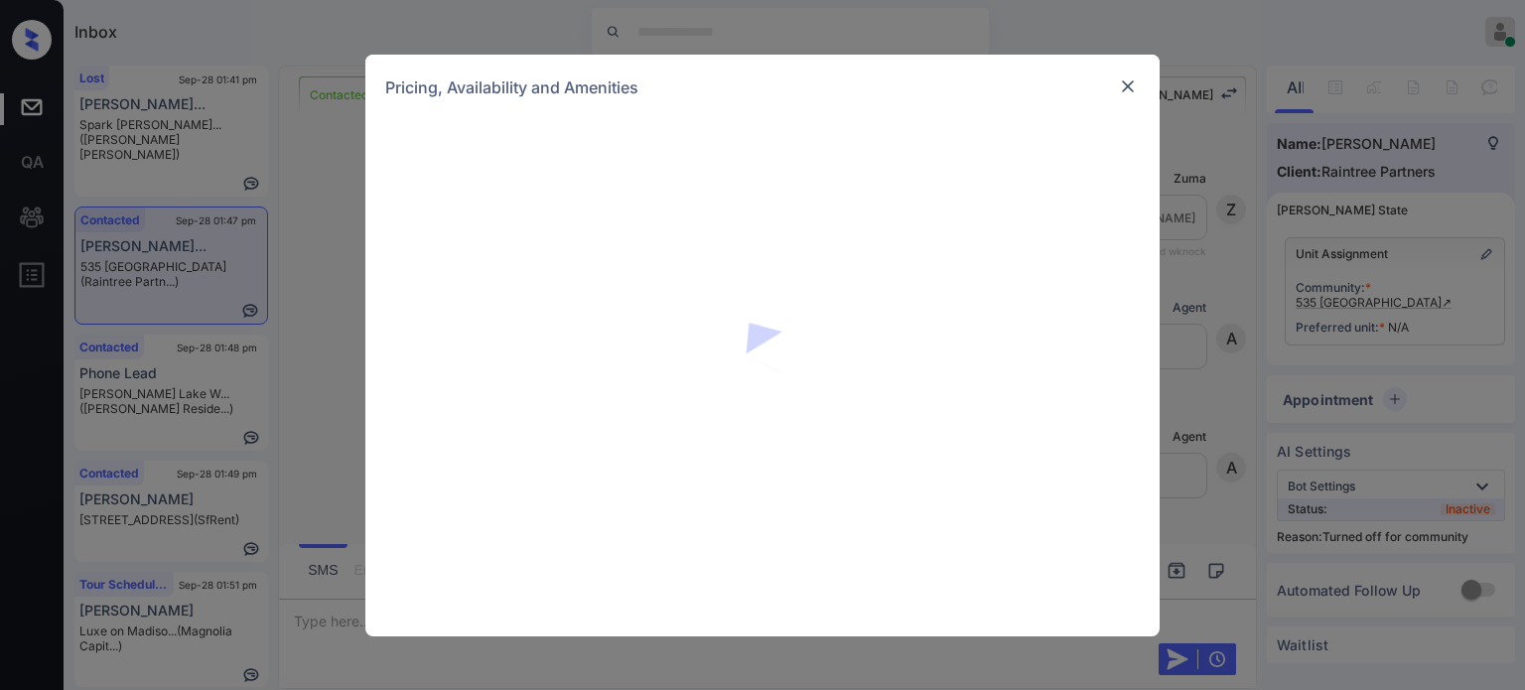
scroll to position [604, 0]
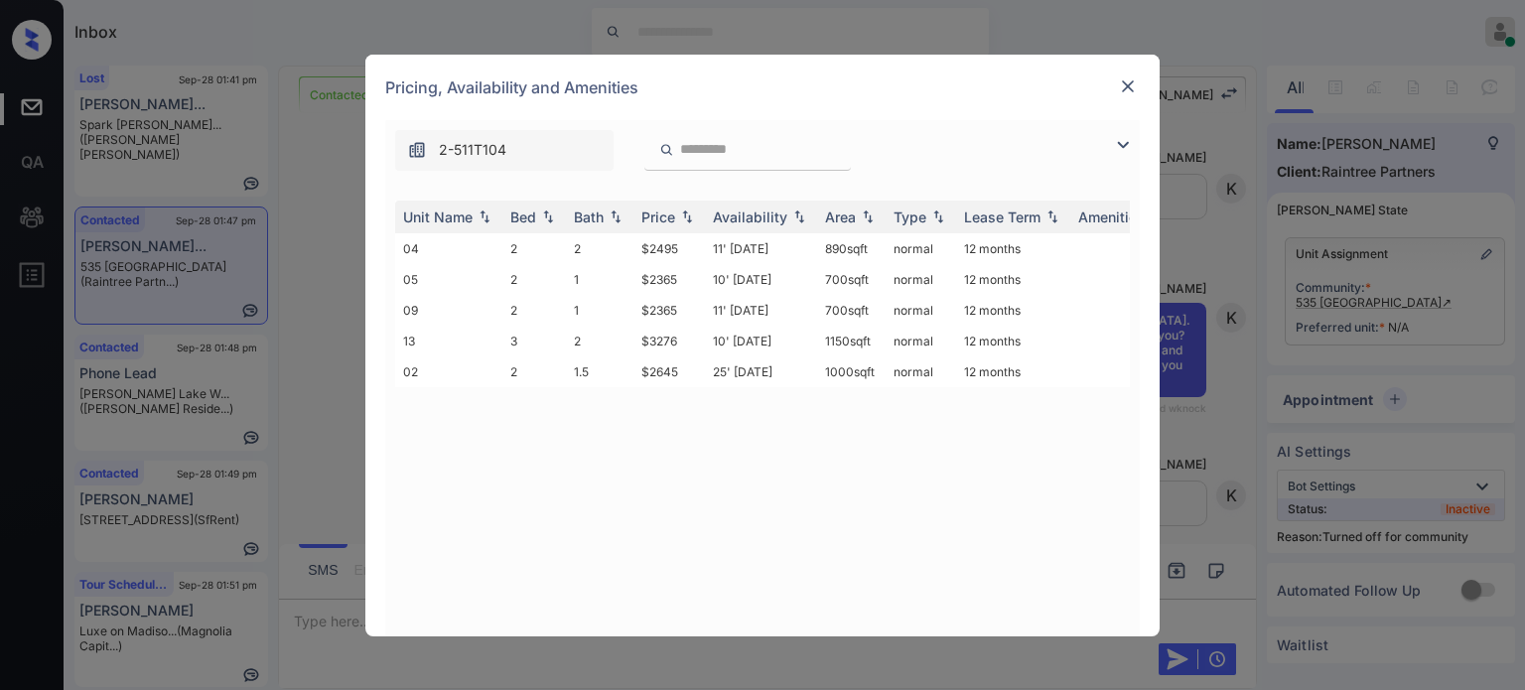
click at [1123, 154] on img at bounding box center [1123, 145] width 24 height 24
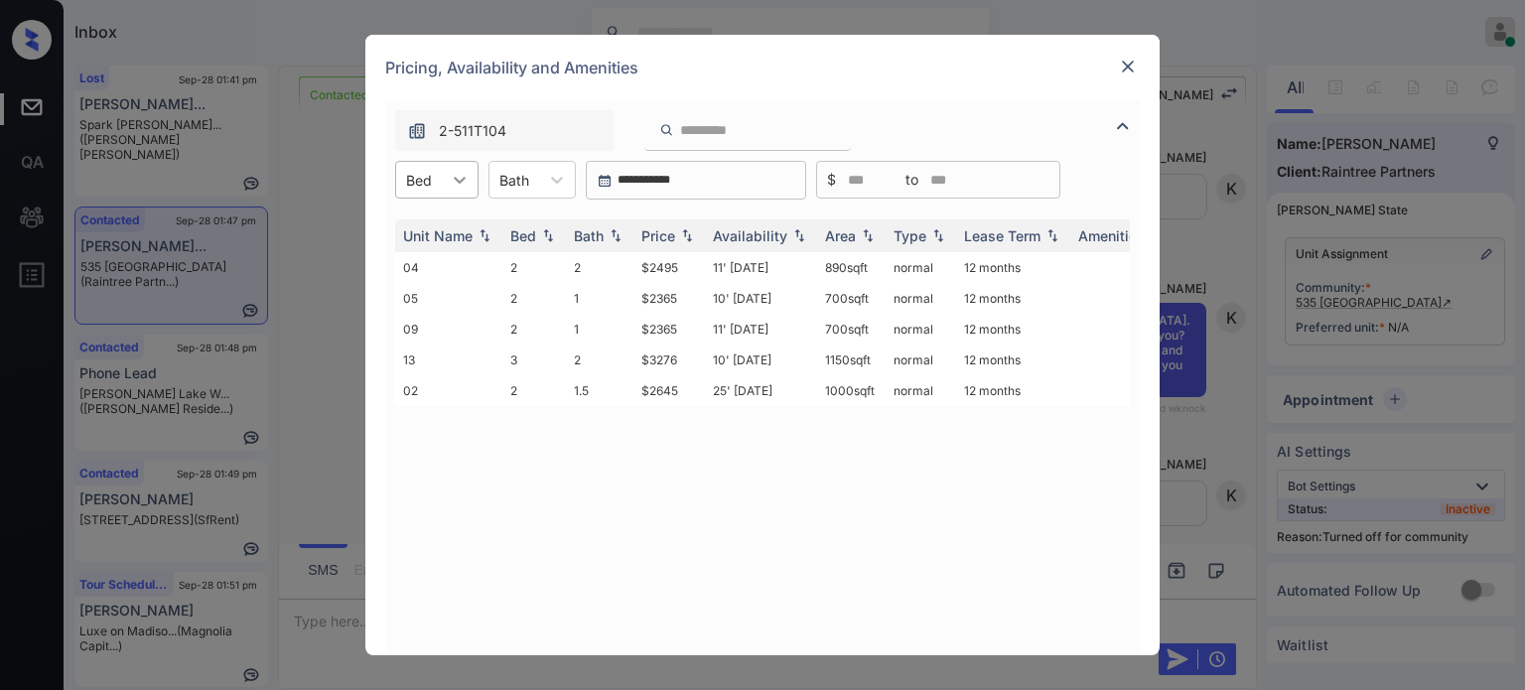
click at [442, 183] on div at bounding box center [460, 180] width 36 height 36
click at [438, 232] on div "2" at bounding box center [436, 229] width 83 height 36
click at [689, 233] on img at bounding box center [687, 236] width 20 height 14
click at [767, 335] on td "11' Sep 25" at bounding box center [761, 329] width 112 height 31
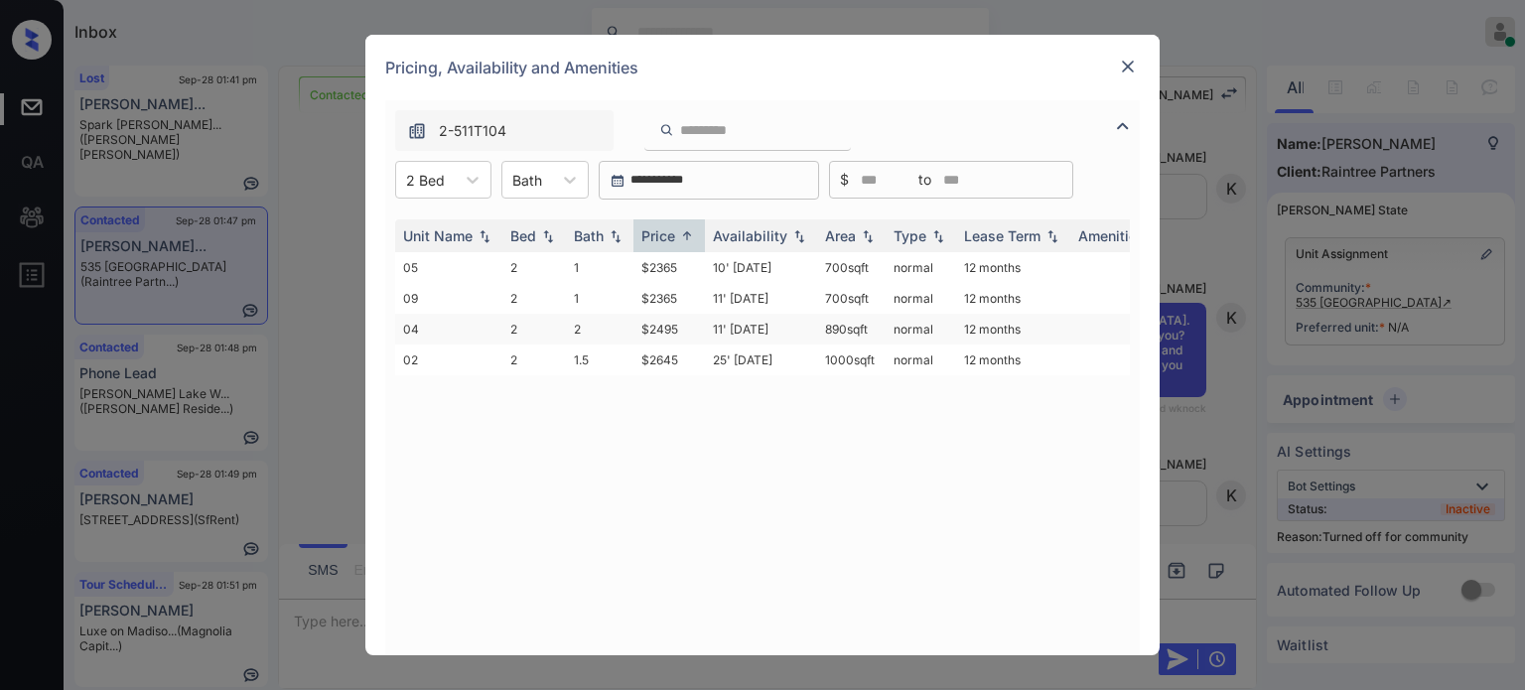
click at [767, 335] on td "11' Sep 25" at bounding box center [761, 329] width 112 height 31
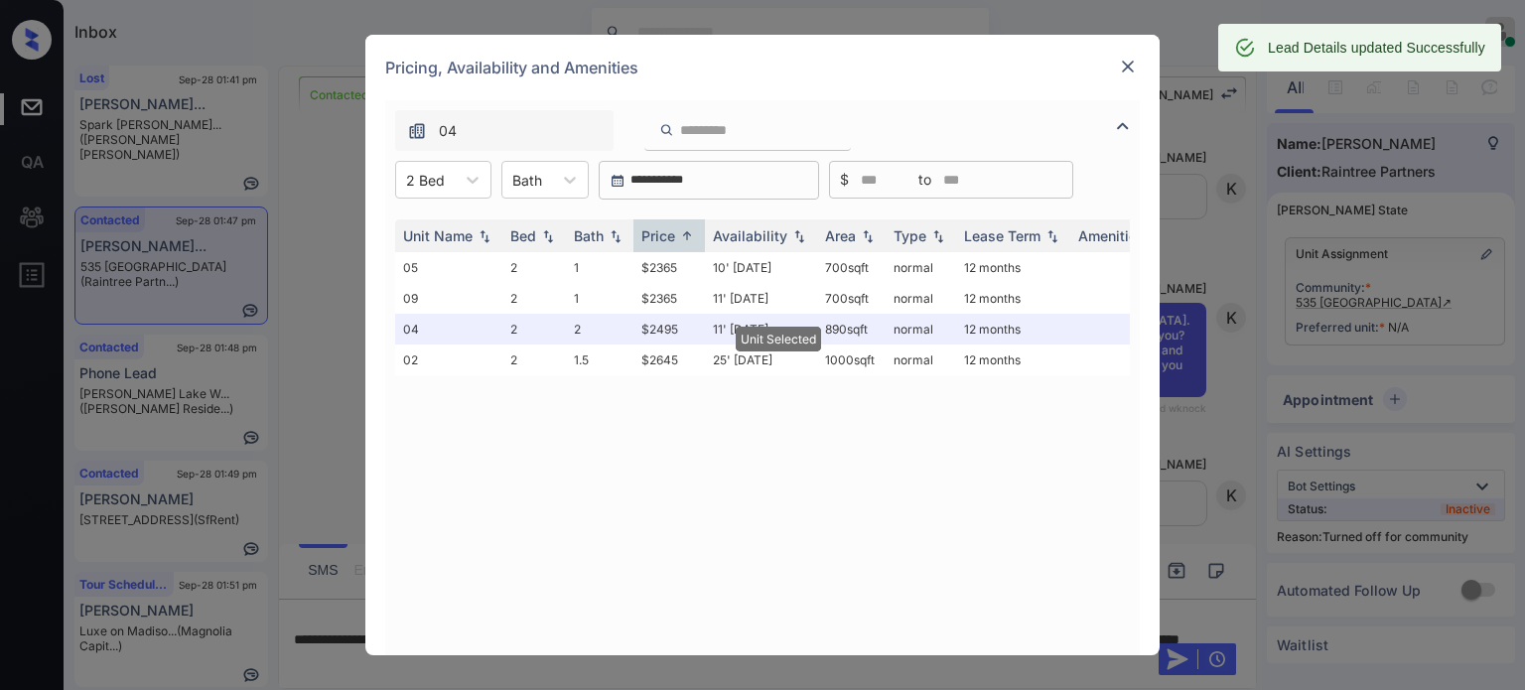
click at [1138, 67] on div at bounding box center [1128, 67] width 24 height 24
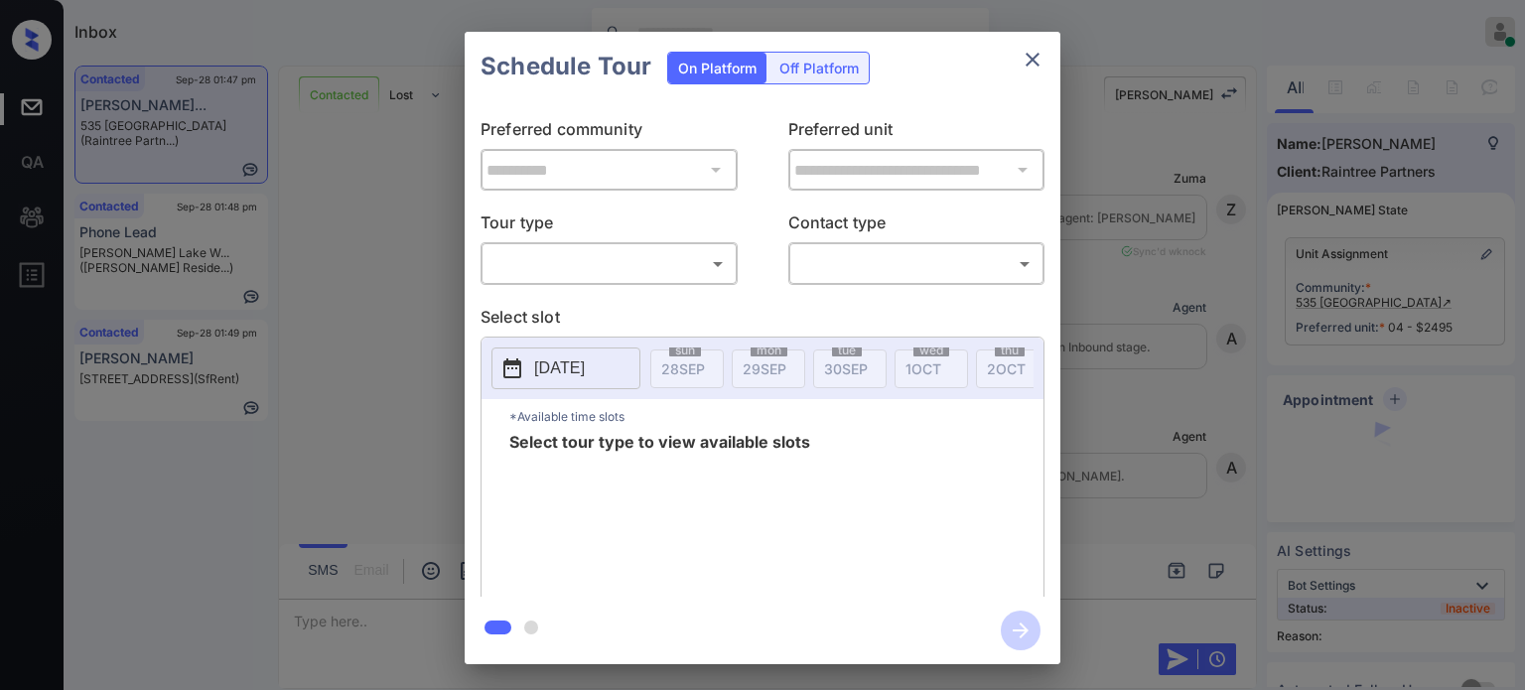
scroll to position [1511, 0]
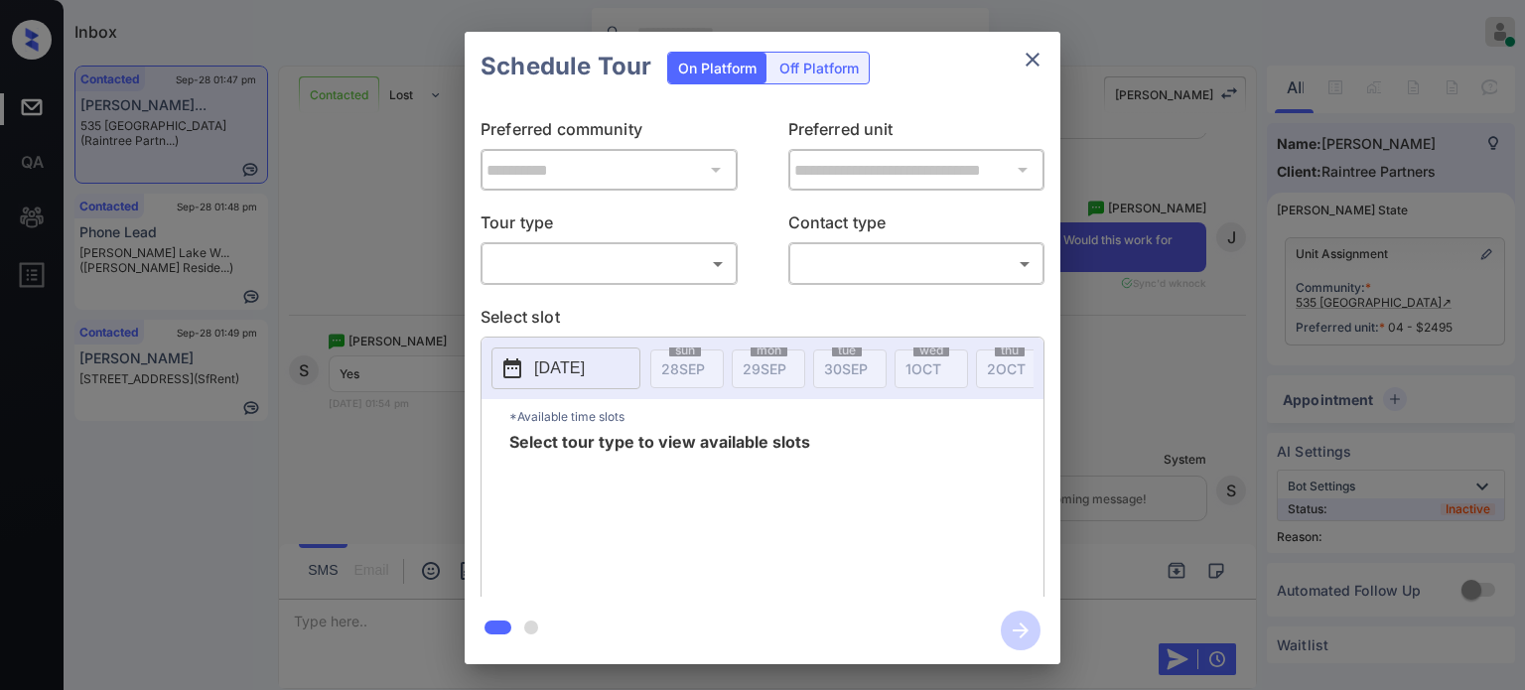
click at [596, 273] on body "Inbox Juan Carlos Manantan Online Set yourself offline Set yourself on break Pr…" at bounding box center [762, 345] width 1525 height 690
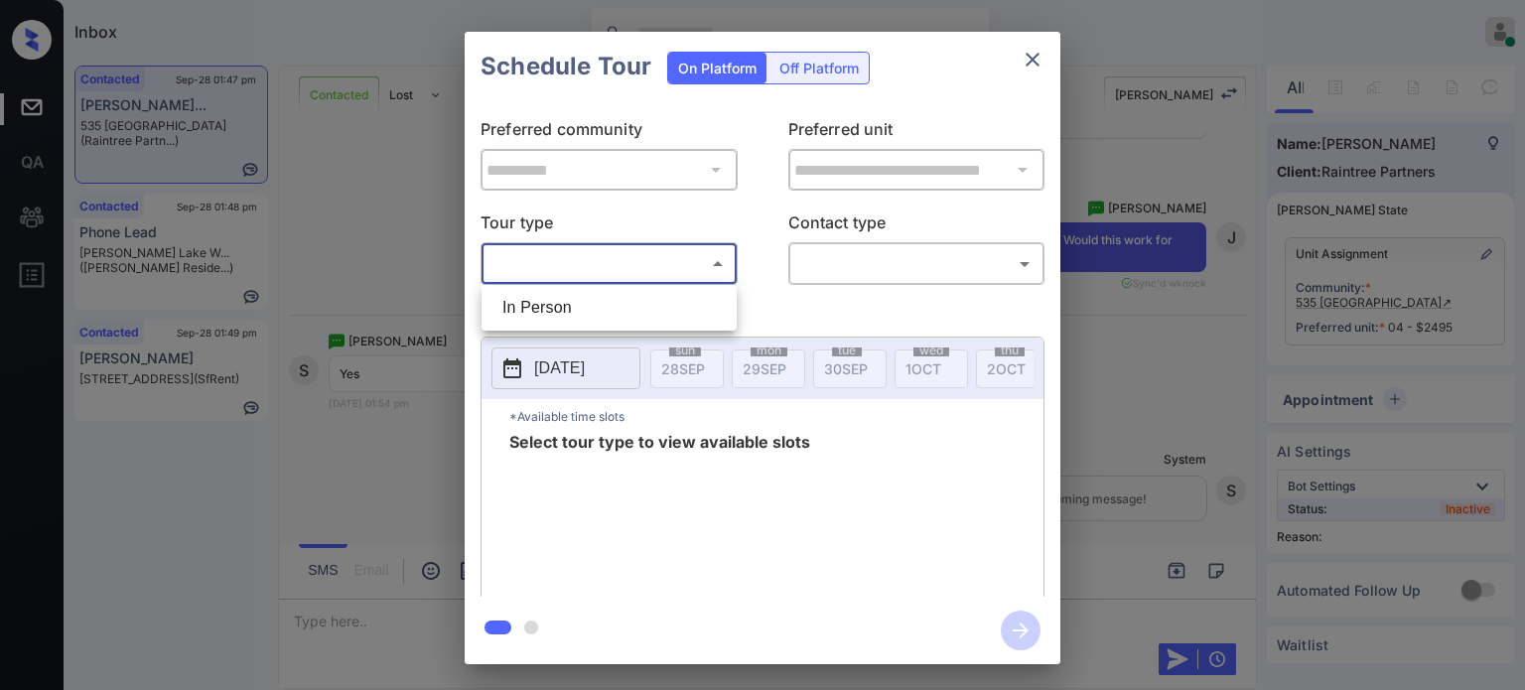
drag, startPoint x: 554, startPoint y: 309, endPoint x: 767, endPoint y: 295, distance: 213.0
click at [554, 309] on li "In Person" at bounding box center [609, 308] width 245 height 36
type input "********"
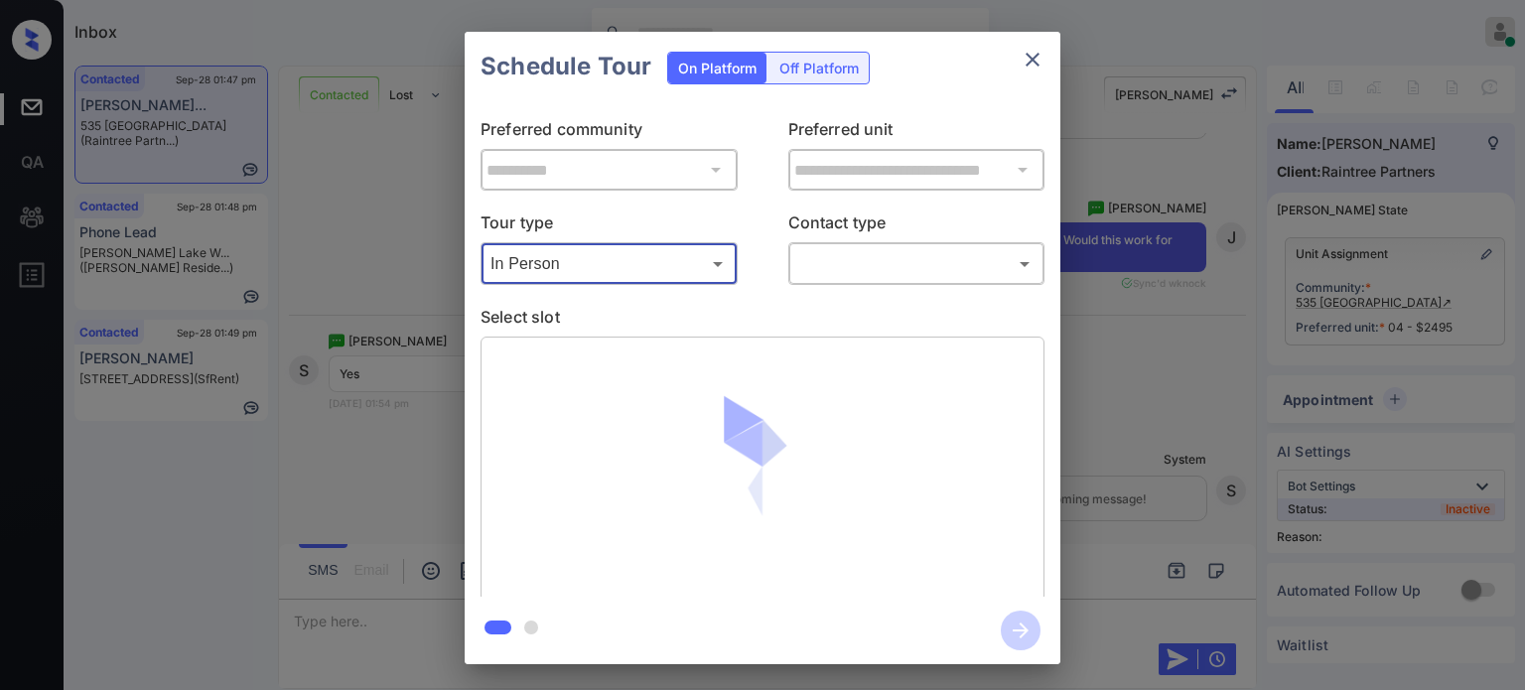
click at [898, 251] on body "Inbox Juan Carlos Manantan Online Set yourself offline Set yourself on break Pr…" at bounding box center [762, 345] width 1525 height 690
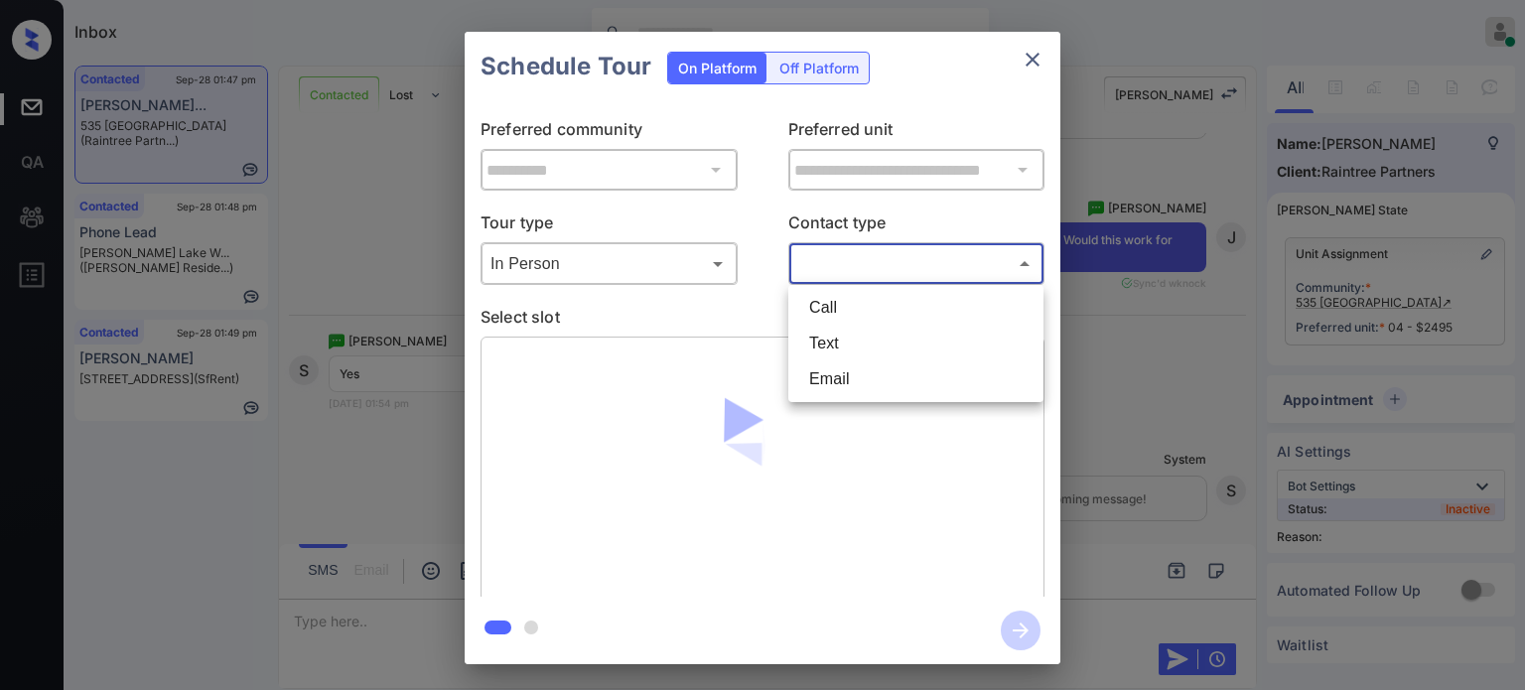
click at [838, 345] on li "Text" at bounding box center [915, 344] width 245 height 36
type input "****"
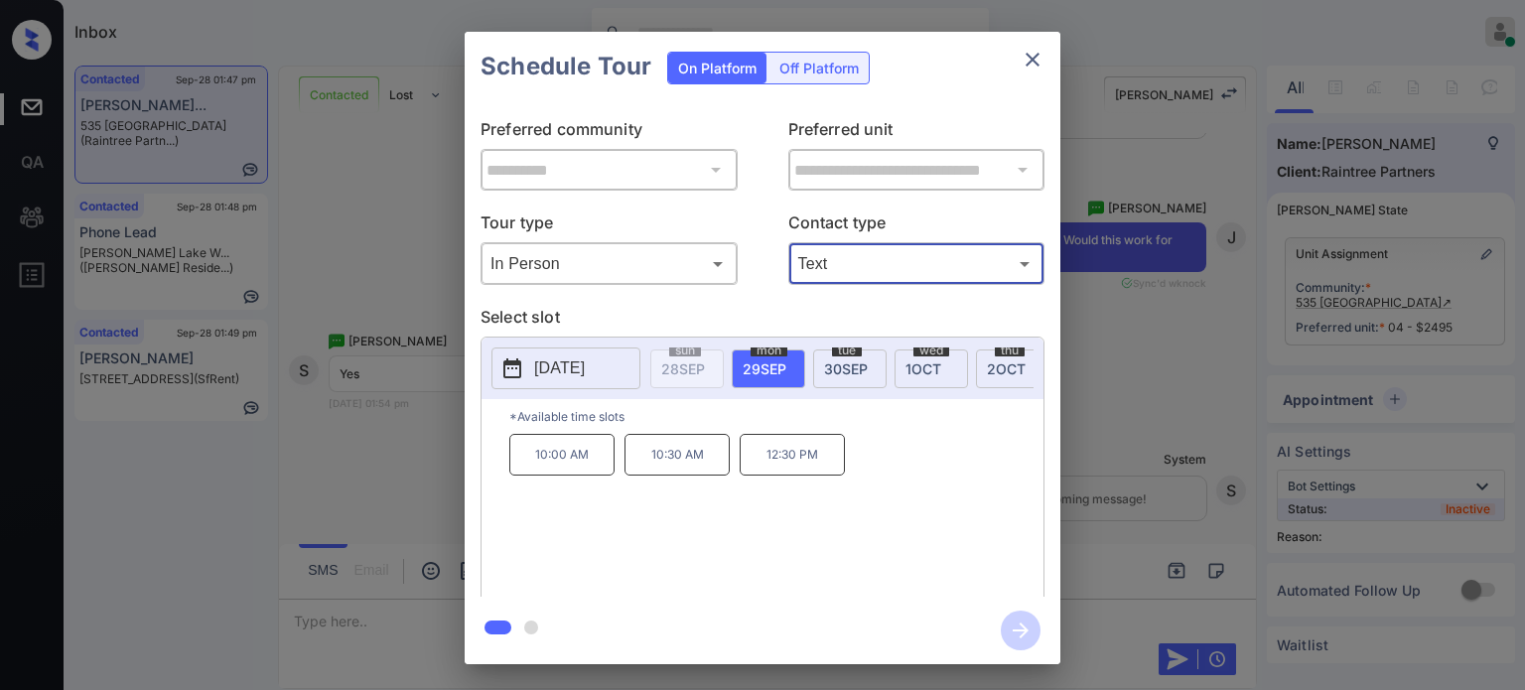
click at [585, 363] on p "[DATE]" at bounding box center [559, 369] width 51 height 24
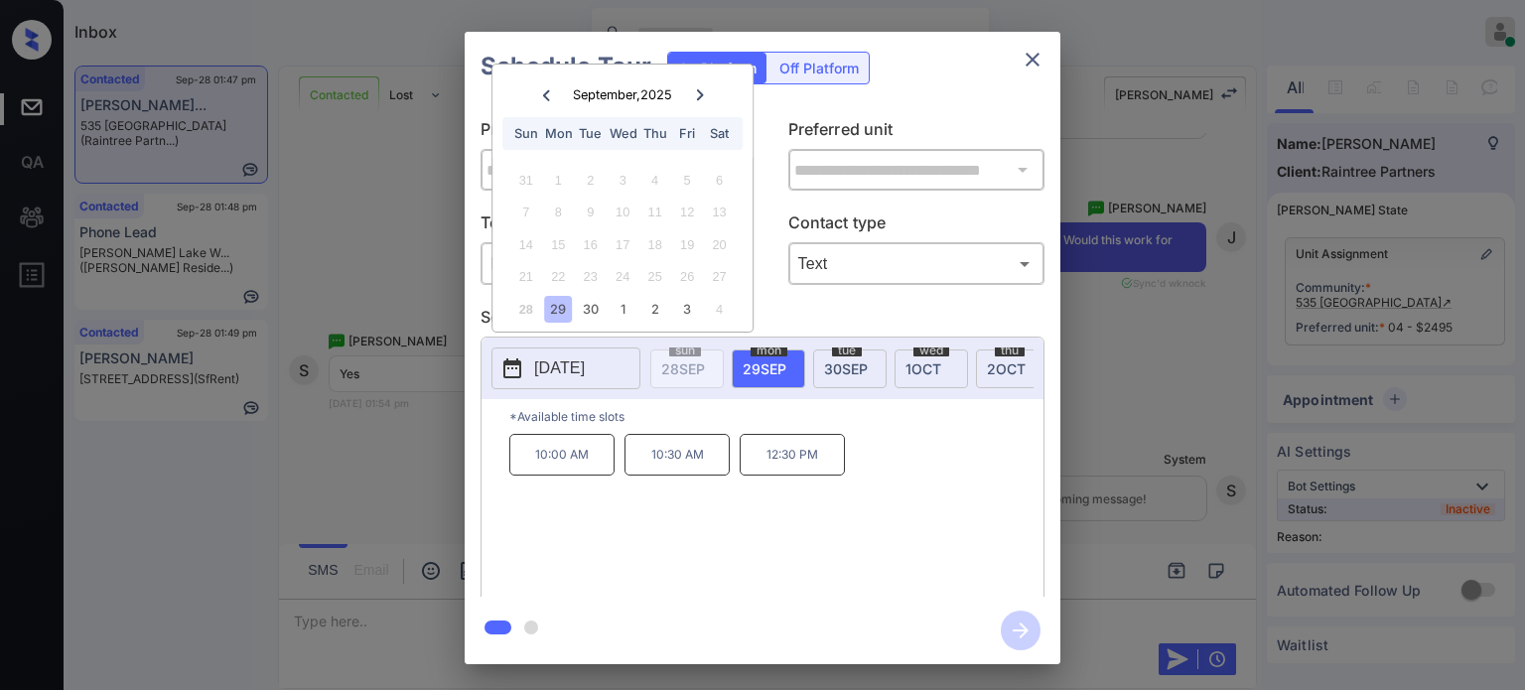
click at [701, 93] on icon at bounding box center [699, 94] width 7 height 11
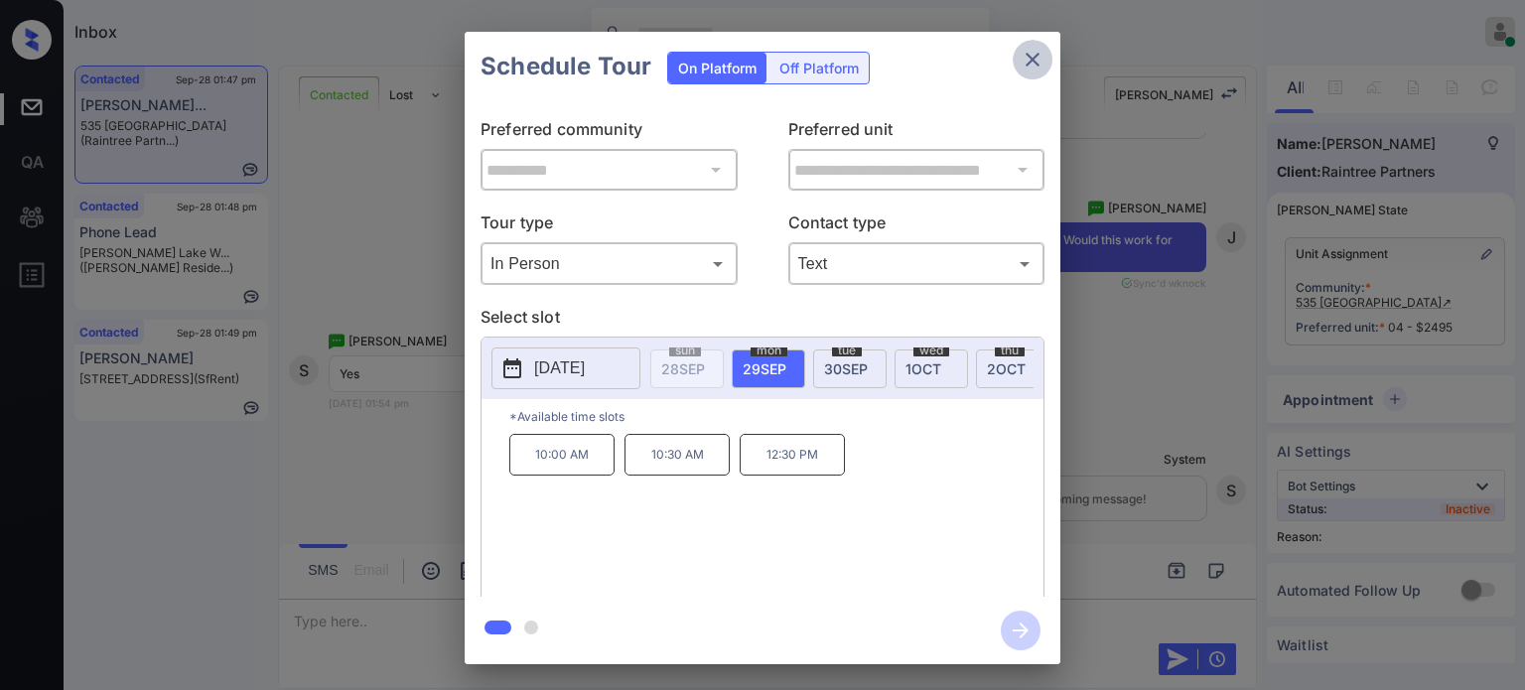
click at [1021, 63] on icon "close" at bounding box center [1033, 60] width 24 height 24
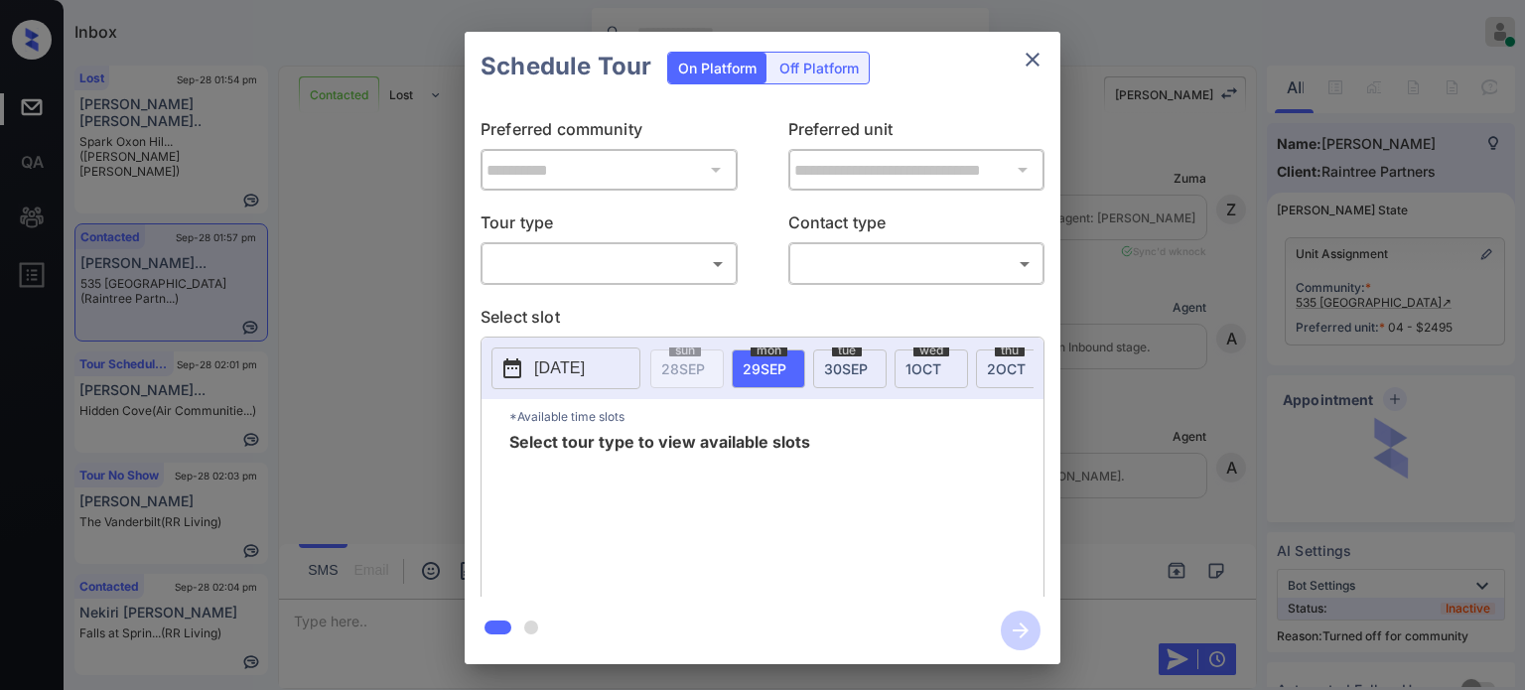
scroll to position [2239, 0]
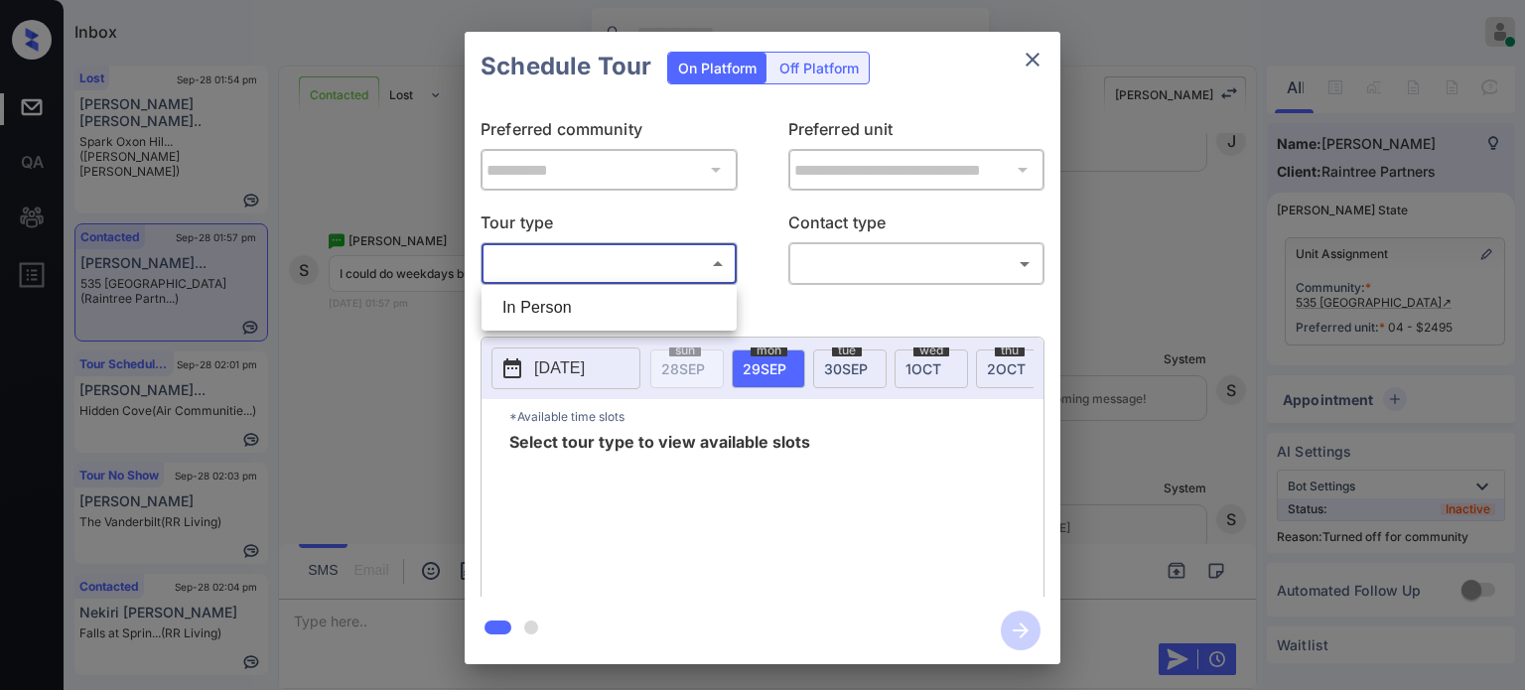
click at [644, 277] on body "Inbox [PERSON_NAME] Online Set yourself offline Set yourself on break Profile S…" at bounding box center [762, 345] width 1525 height 690
click at [589, 305] on li "In Person" at bounding box center [609, 308] width 245 height 36
type input "********"
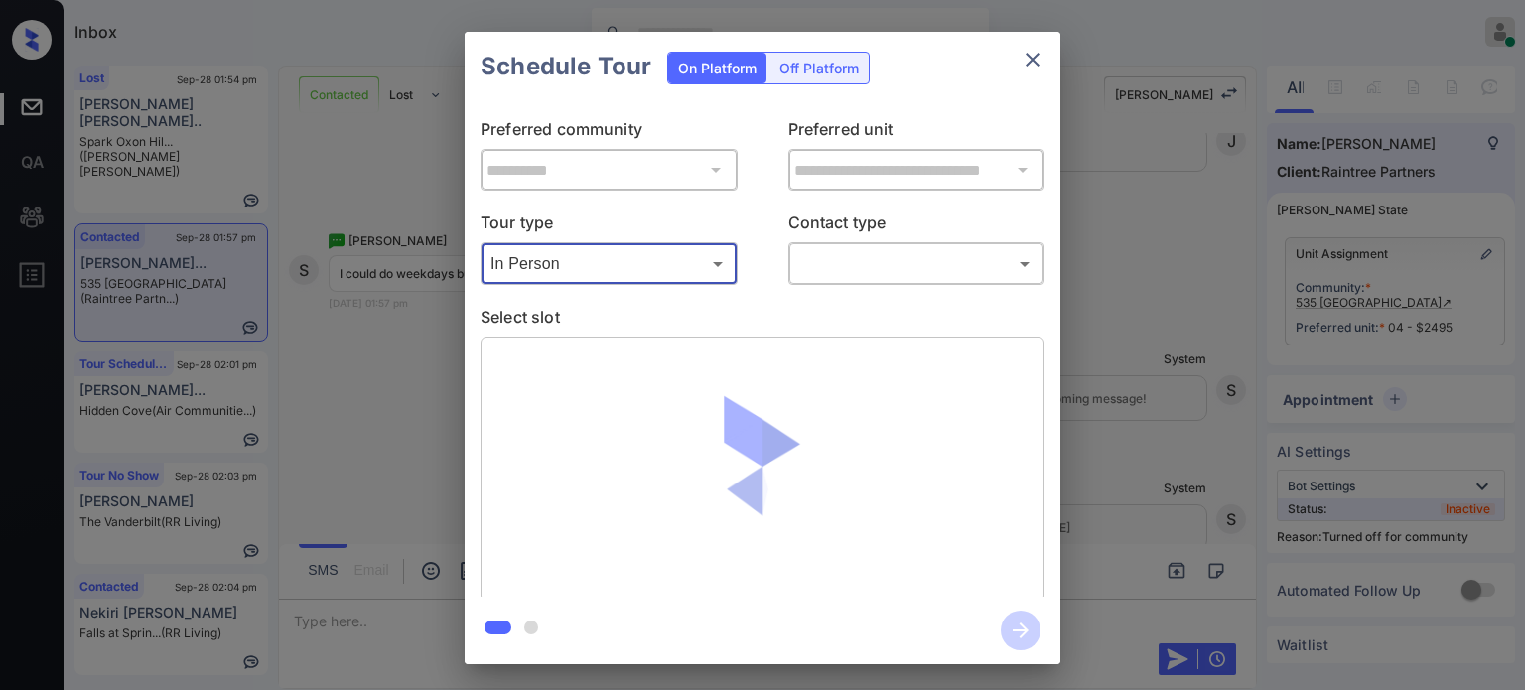
click at [910, 247] on body "Inbox [PERSON_NAME] Online Set yourself offline Set yourself on break Profile S…" at bounding box center [762, 345] width 1525 height 690
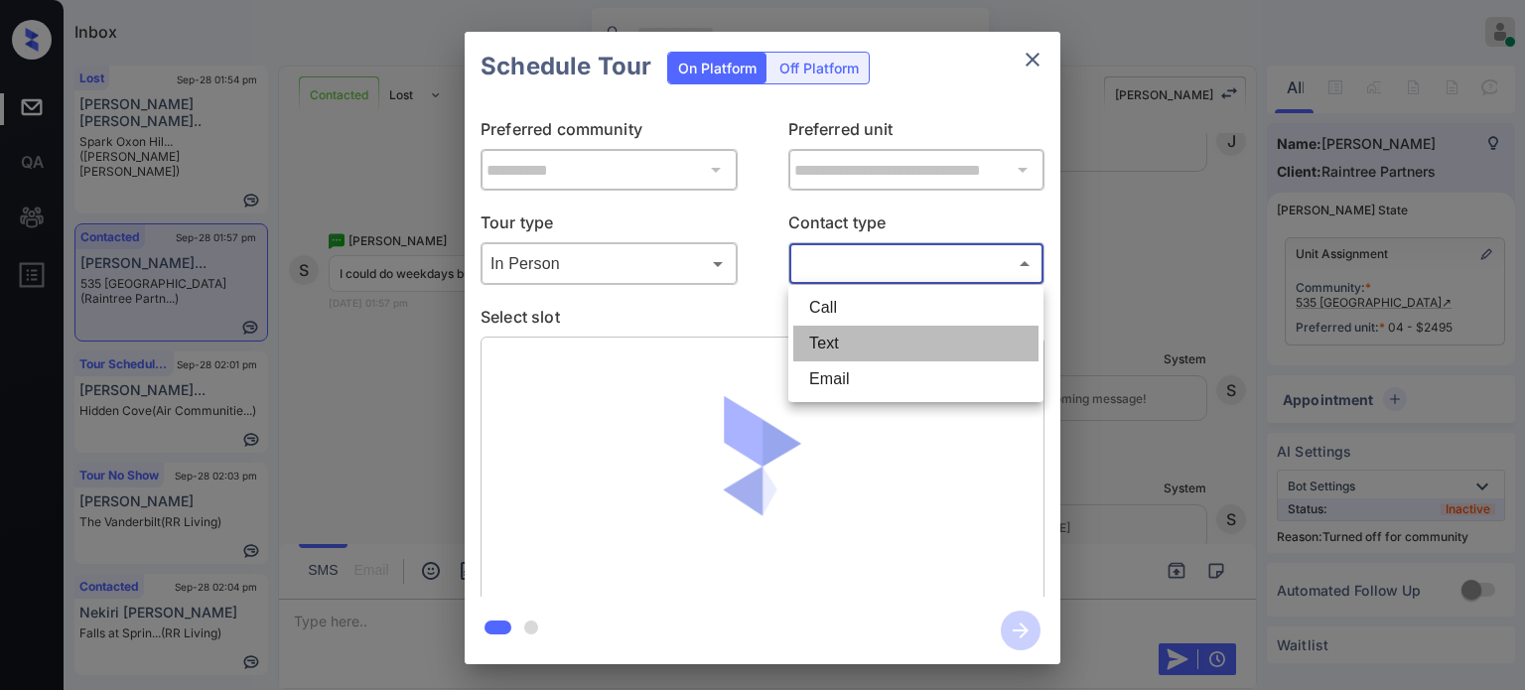
click at [844, 329] on li "Text" at bounding box center [915, 344] width 245 height 36
type input "****"
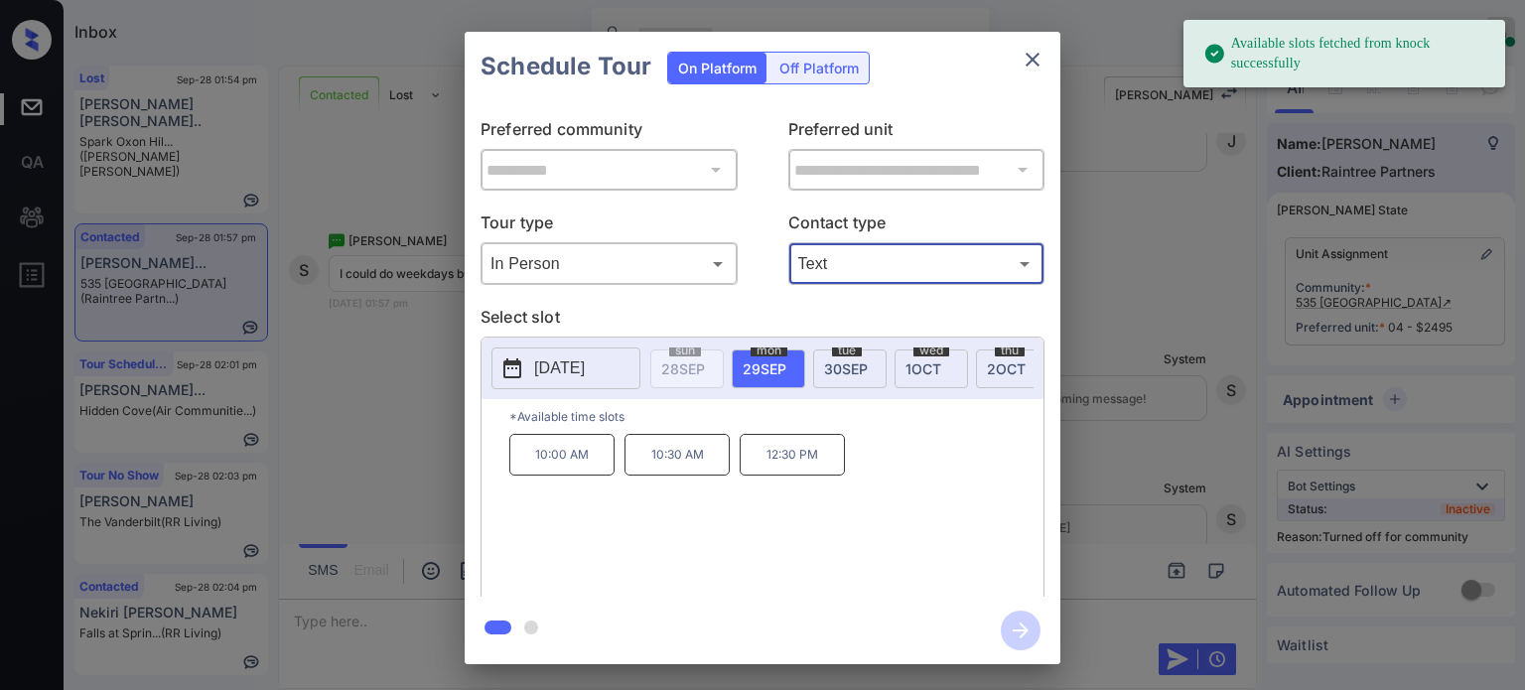
click at [827, 372] on span "[DATE]" at bounding box center [846, 368] width 44 height 17
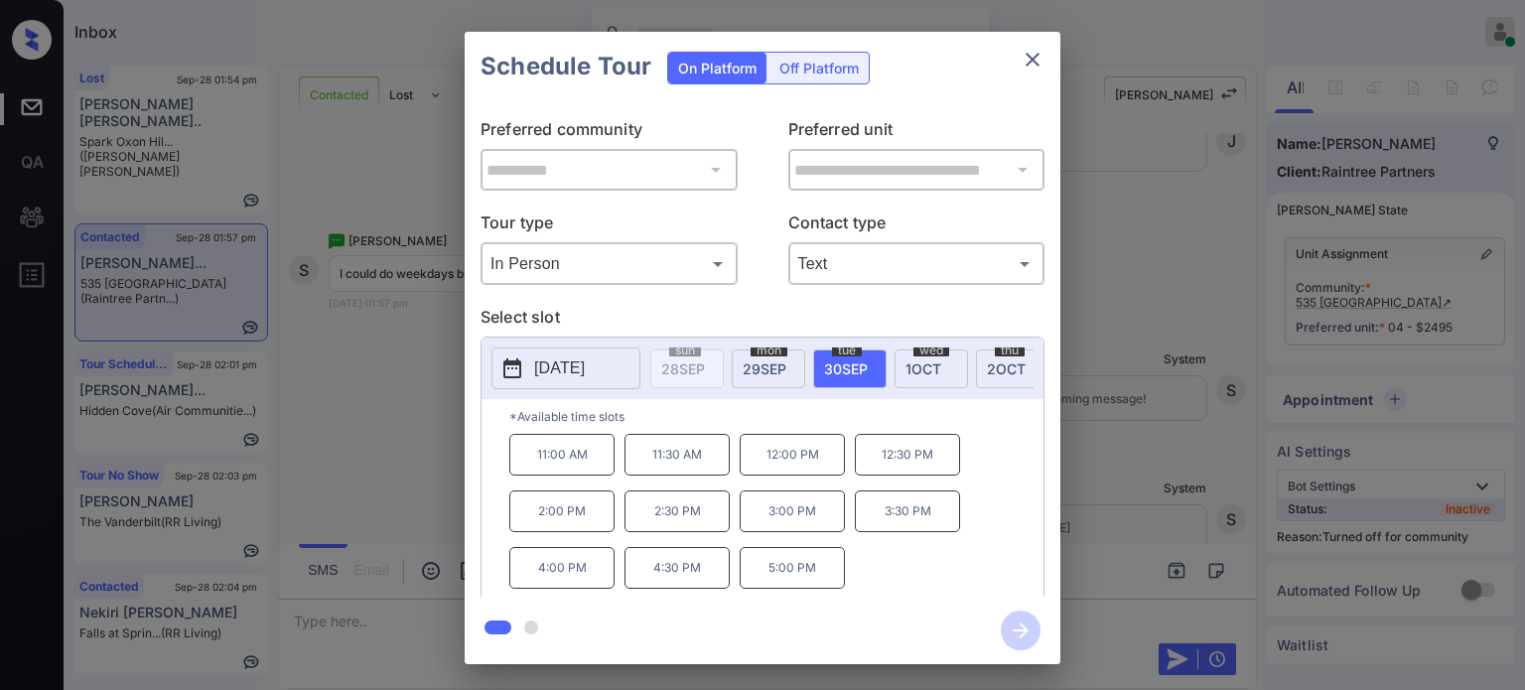
click at [903, 364] on div "[DATE]" at bounding box center [931, 369] width 73 height 39
click at [977, 367] on div "[DATE]" at bounding box center [1012, 369] width 73 height 39
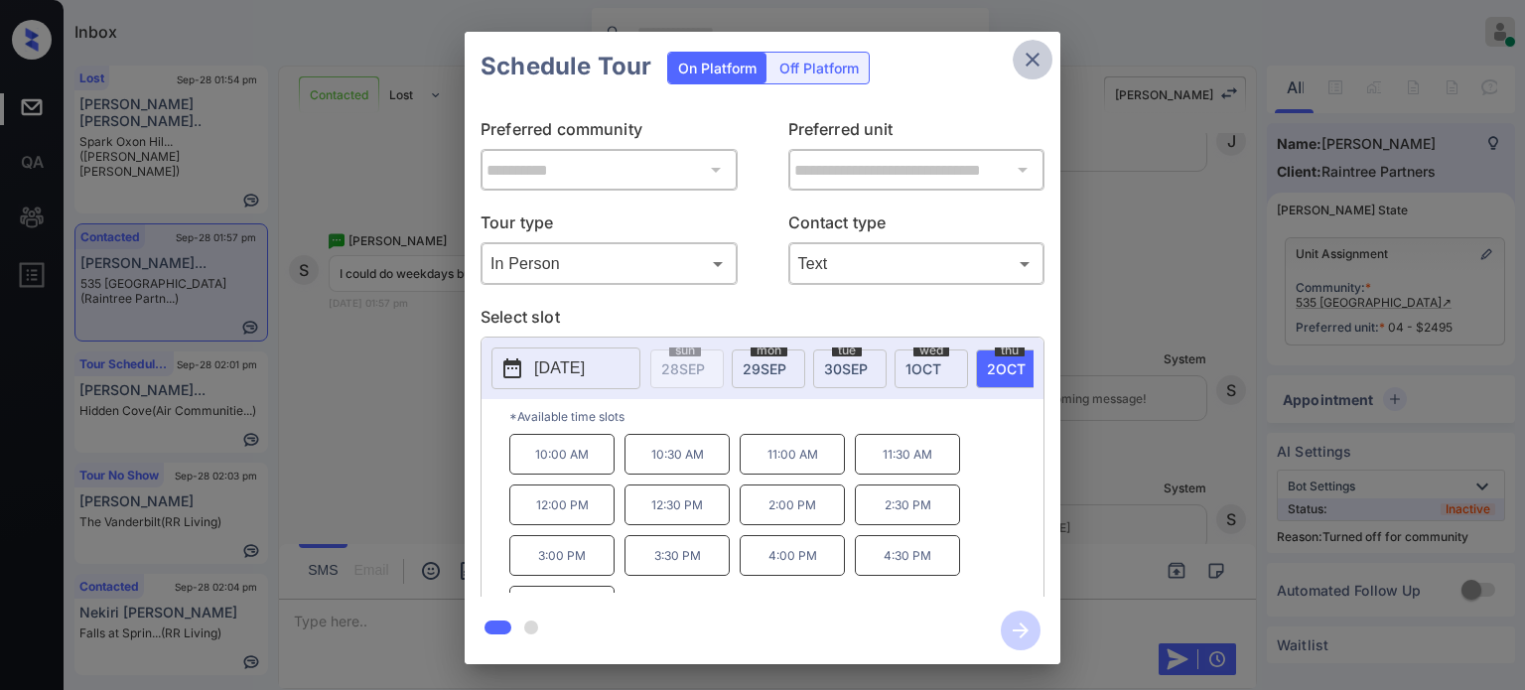
click at [1030, 64] on icon "close" at bounding box center [1033, 60] width 24 height 24
